Goal: Contribute content: Contribute content

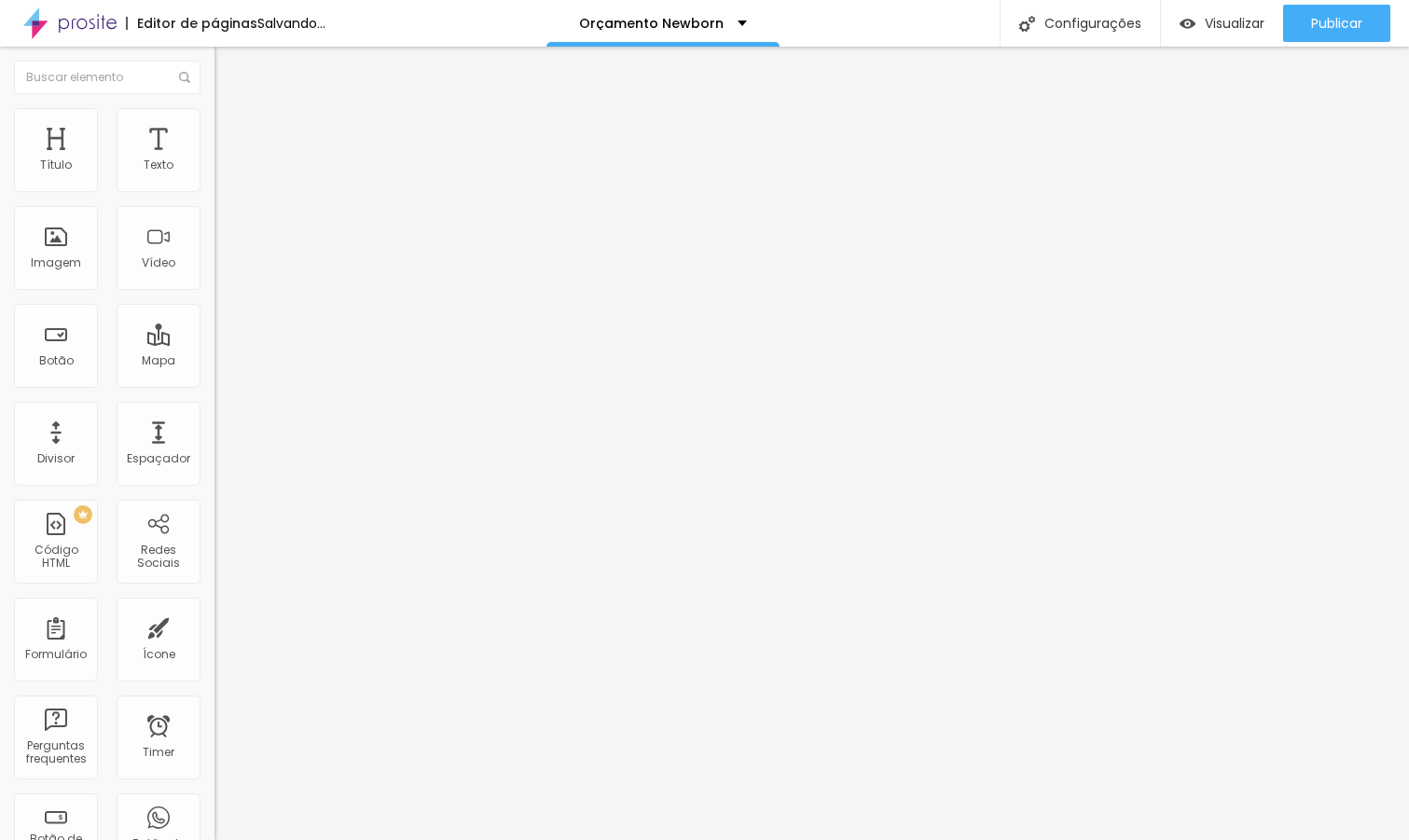
click at [215, 160] on span "Trocar imagem" at bounding box center [266, 152] width 101 height 16
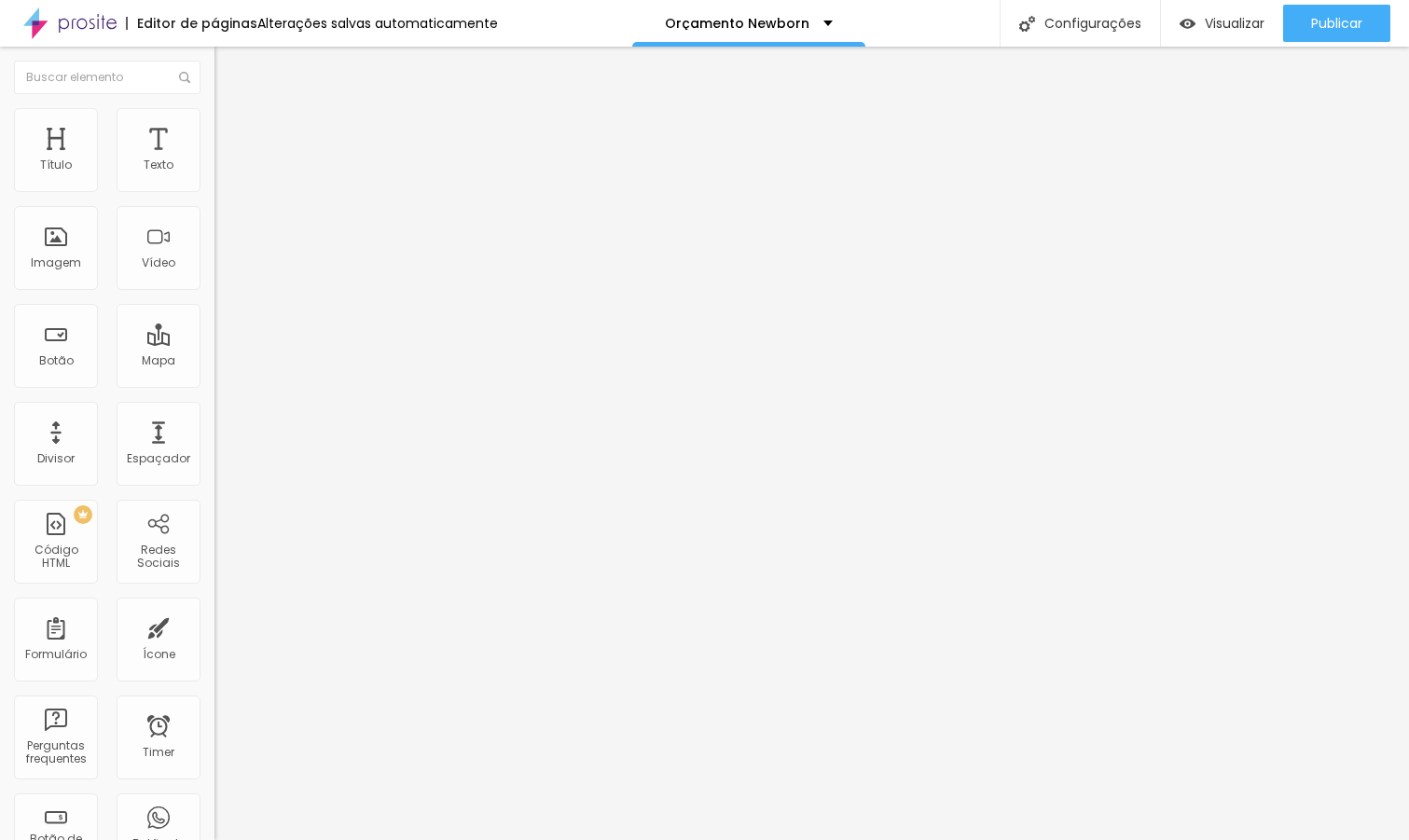
click at [215, 160] on span "Trocar imagem" at bounding box center [266, 152] width 101 height 16
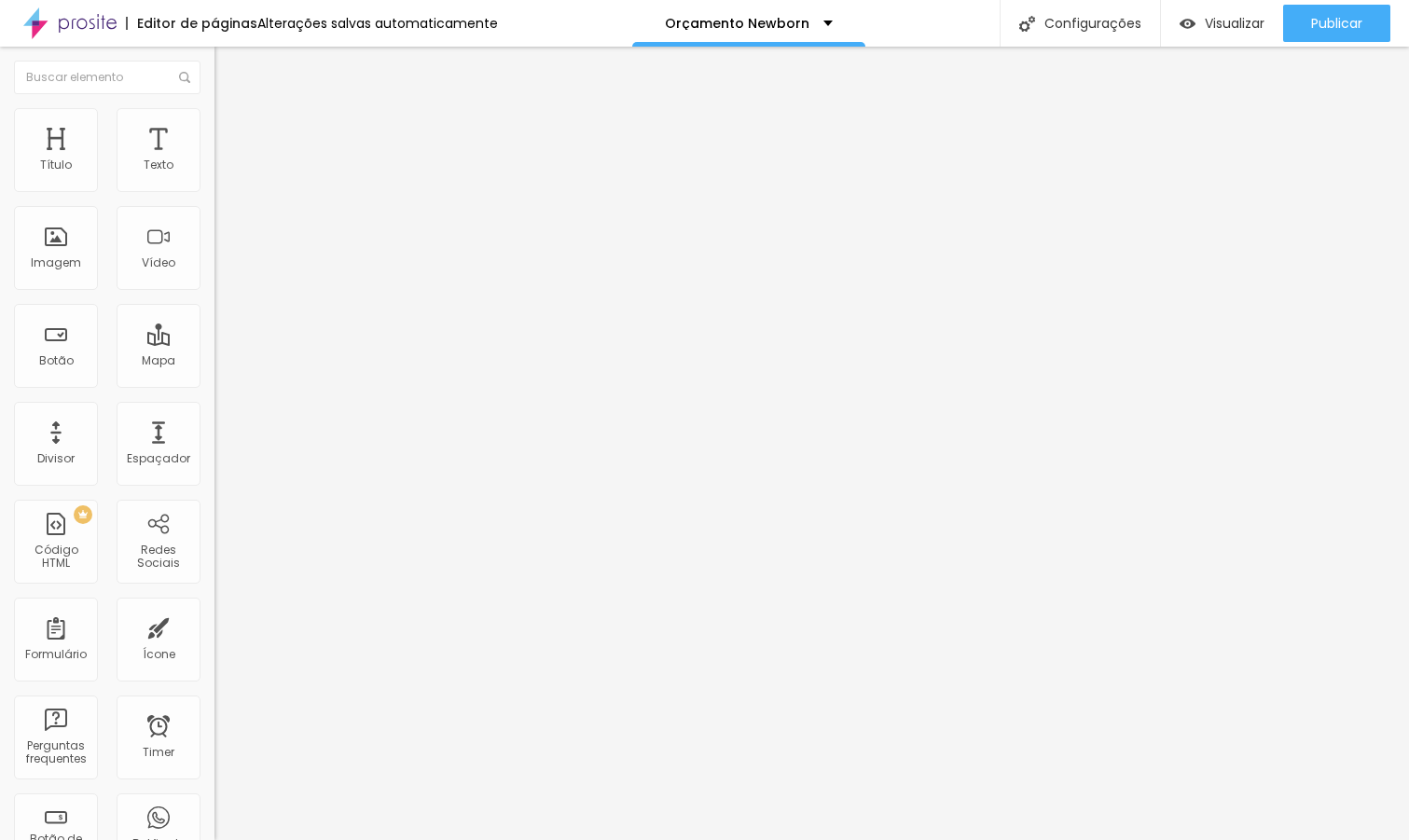
click at [215, 160] on span "Trocar imagem" at bounding box center [266, 152] width 101 height 16
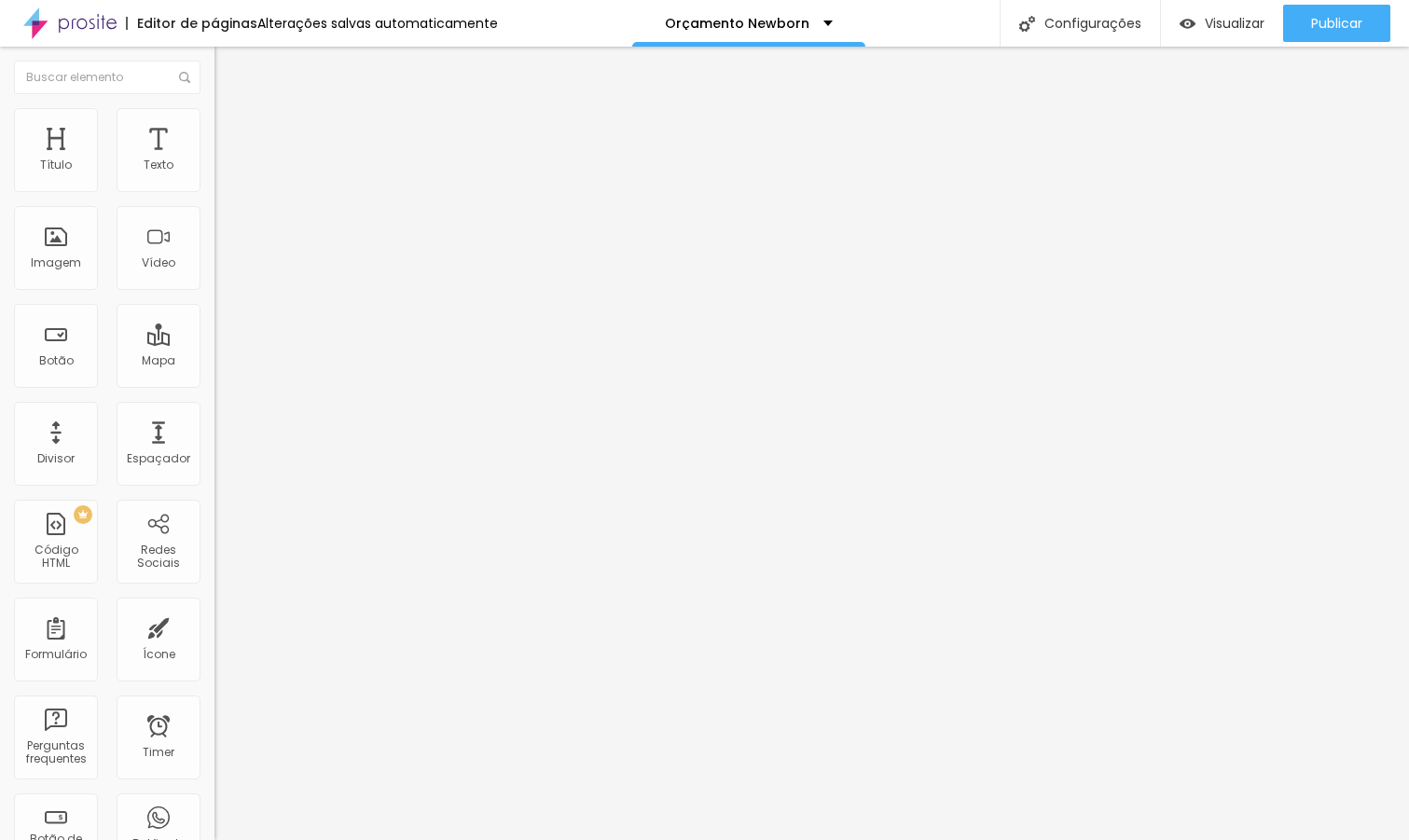
click at [215, 160] on span "Trocar imagem" at bounding box center [266, 152] width 101 height 16
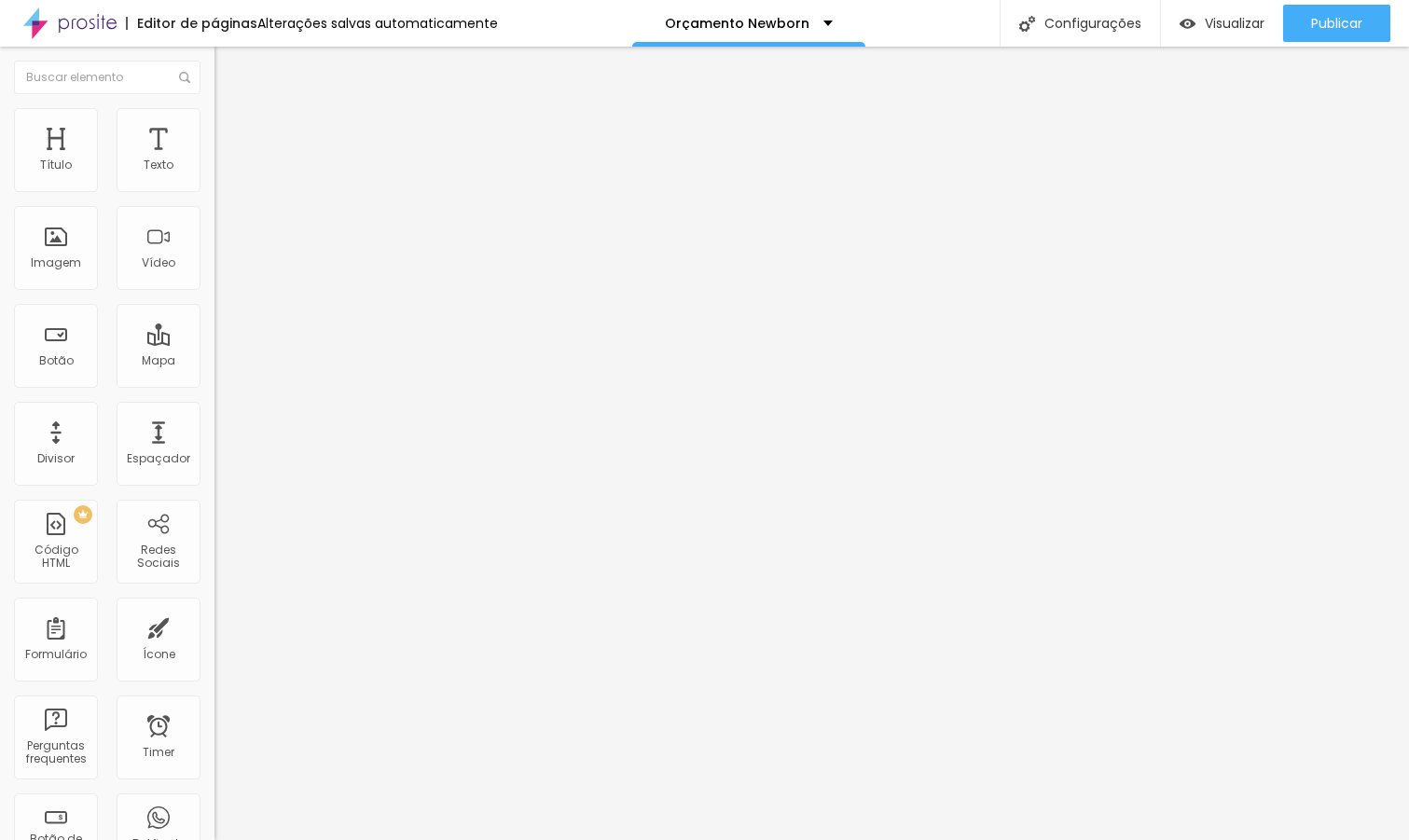
click at [215, 160] on span "Trocar imagem" at bounding box center [266, 152] width 101 height 16
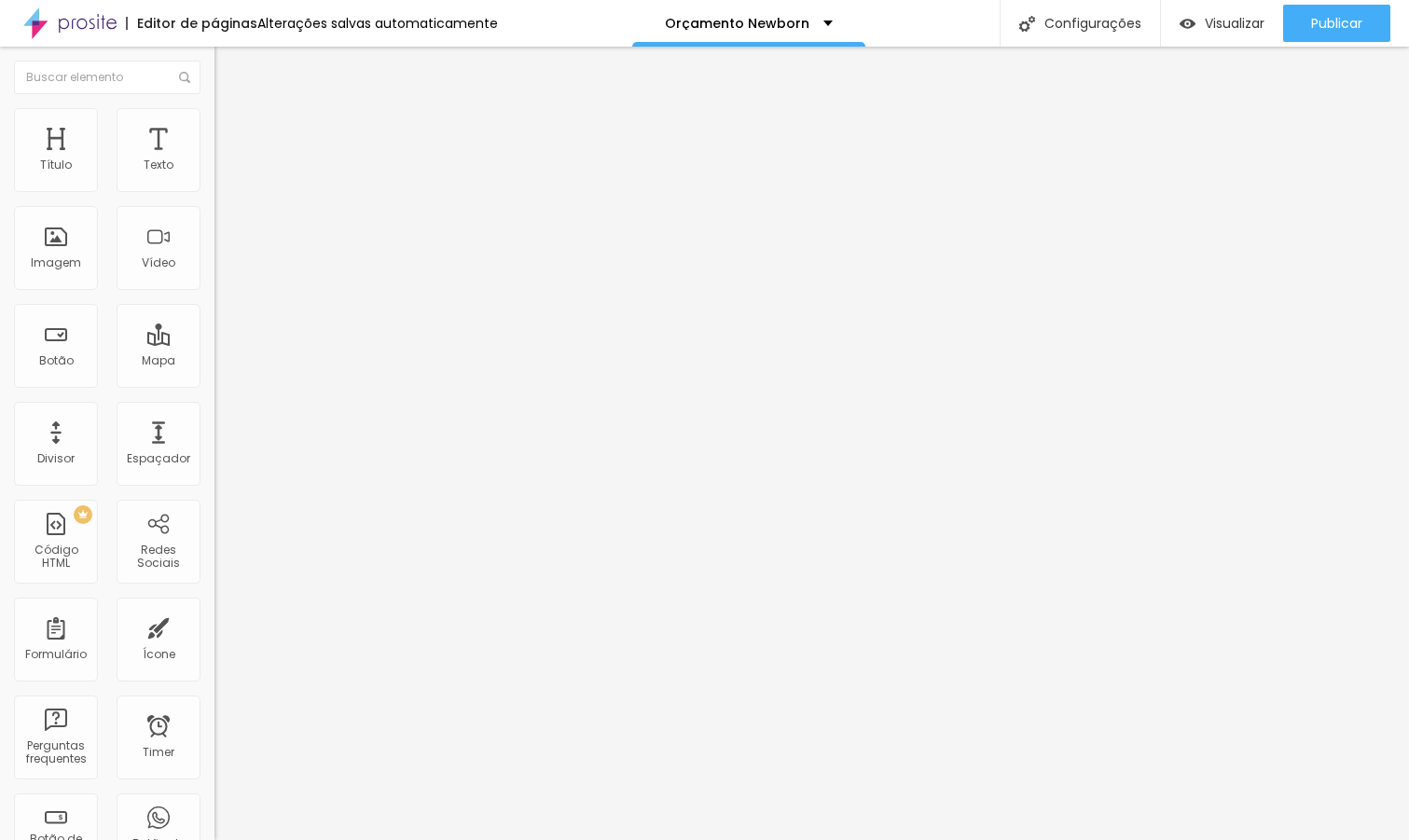
click at [215, 160] on span "Trocar imagem" at bounding box center [266, 152] width 101 height 16
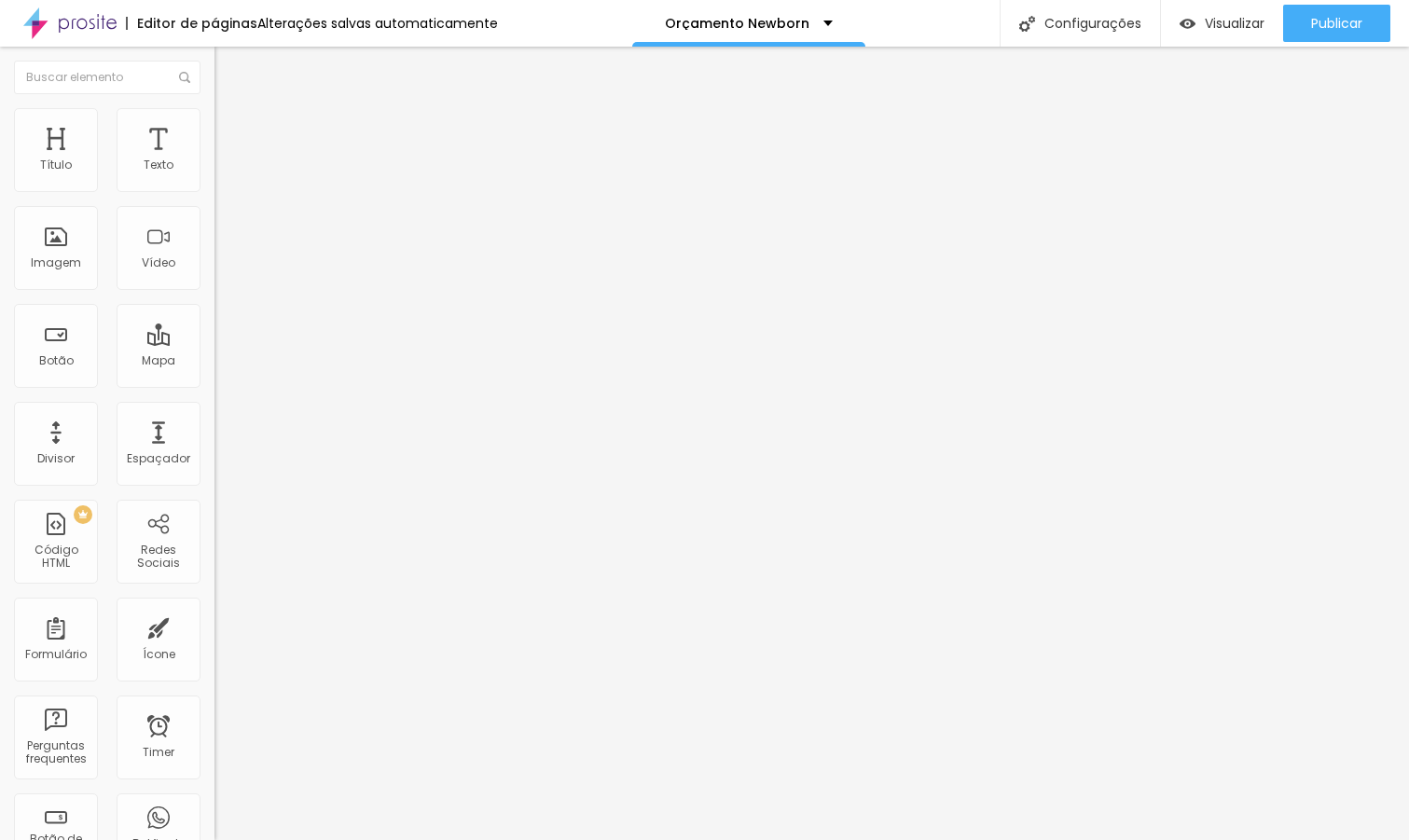
click at [215, 160] on span "Trocar imagem" at bounding box center [266, 152] width 101 height 16
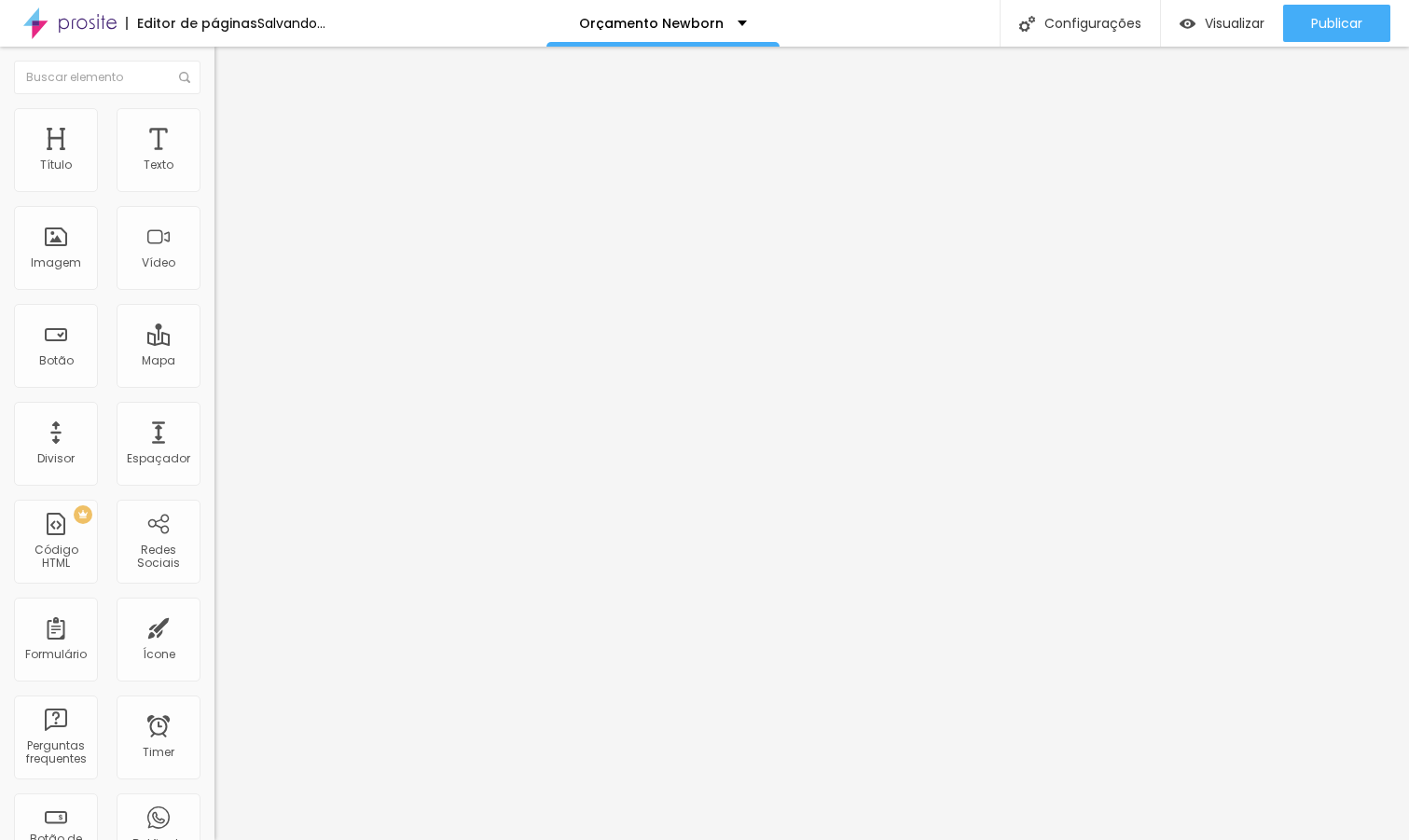
click at [316, 157] on img at bounding box center [322, 151] width 11 height 11
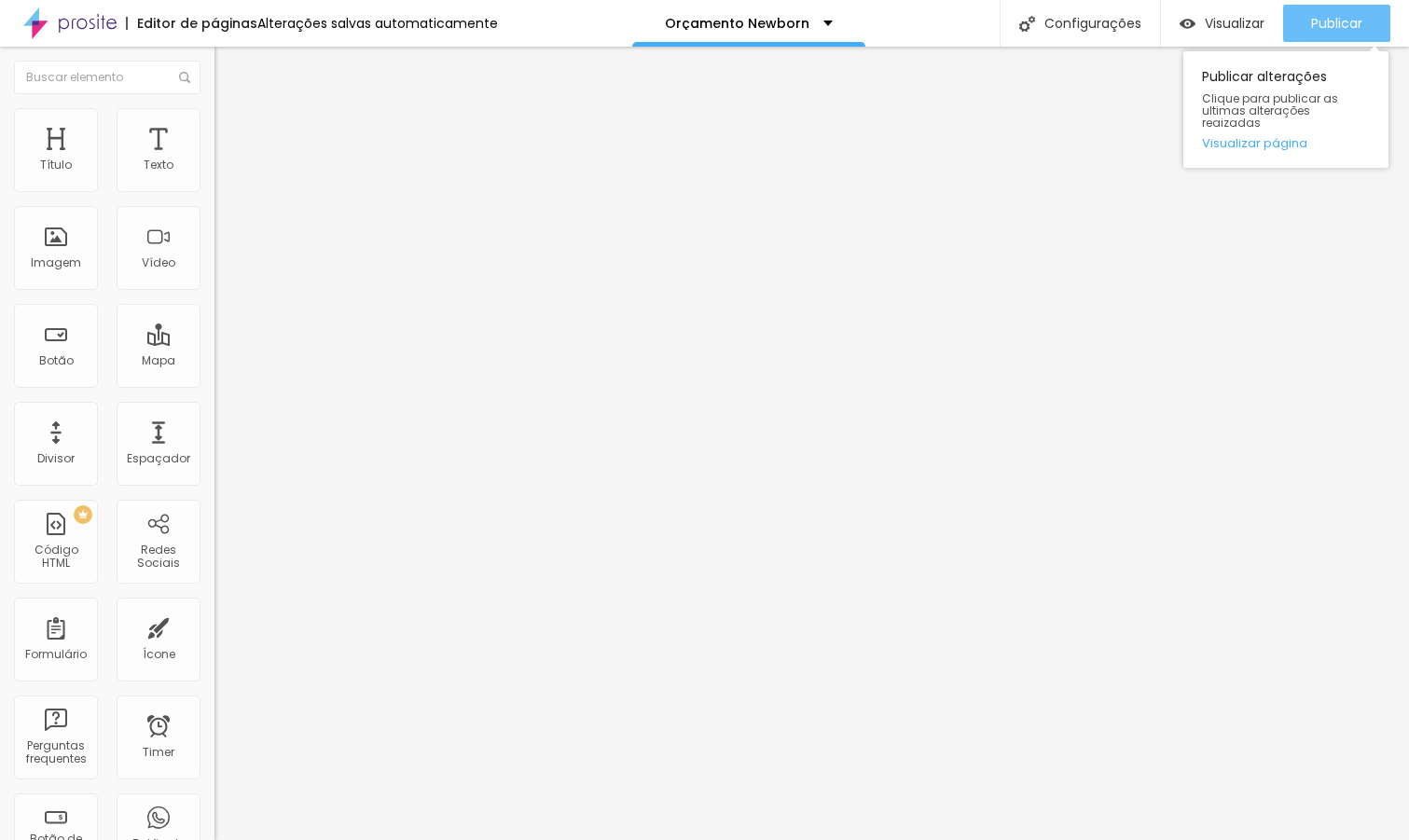
click at [1334, 19] on span "Publicar" at bounding box center [1337, 23] width 52 height 15
